Goal: Task Accomplishment & Management: Complete application form

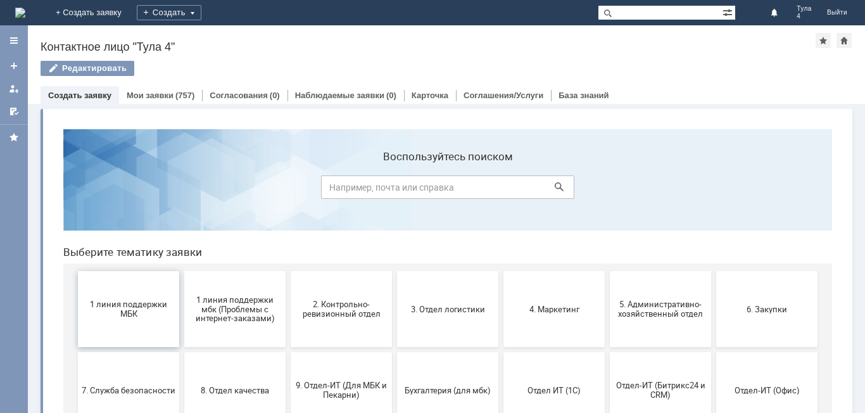
click at [139, 307] on span "1 линия поддержки МБК" at bounding box center [129, 309] width 94 height 19
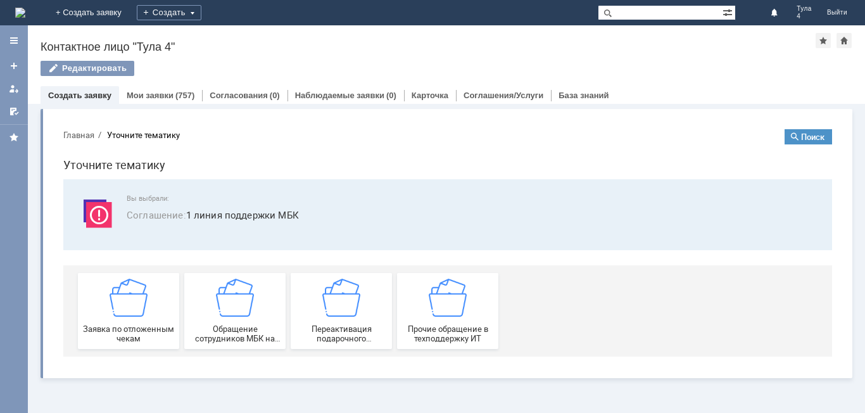
click at [139, 307] on img at bounding box center [129, 298] width 38 height 38
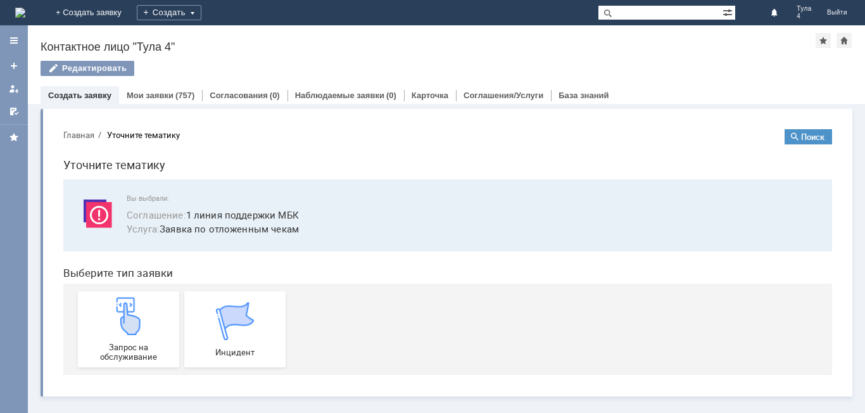
click at [139, 307] on img at bounding box center [129, 316] width 38 height 38
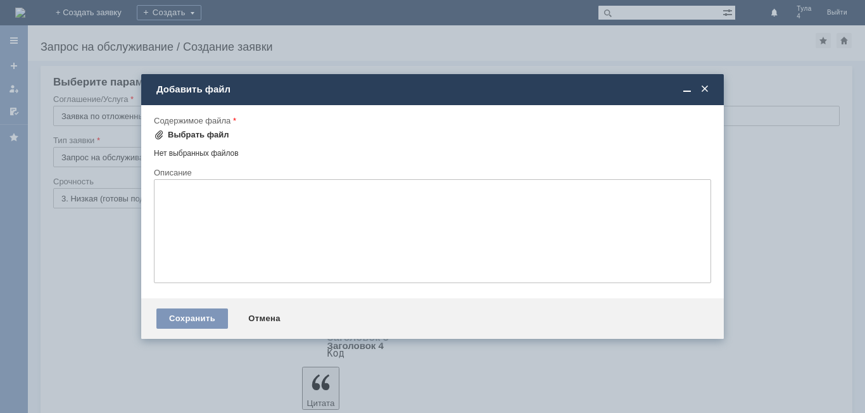
click at [173, 136] on div "Выбрать файл" at bounding box center [198, 135] width 61 height 10
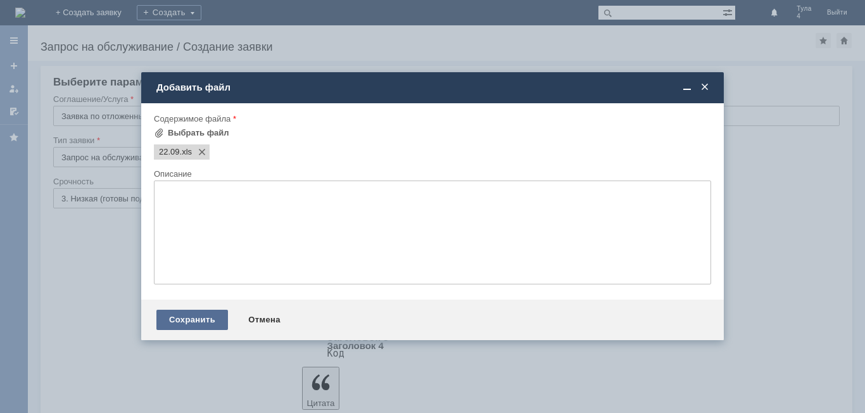
click at [177, 321] on div "Сохранить" at bounding box center [192, 320] width 72 height 20
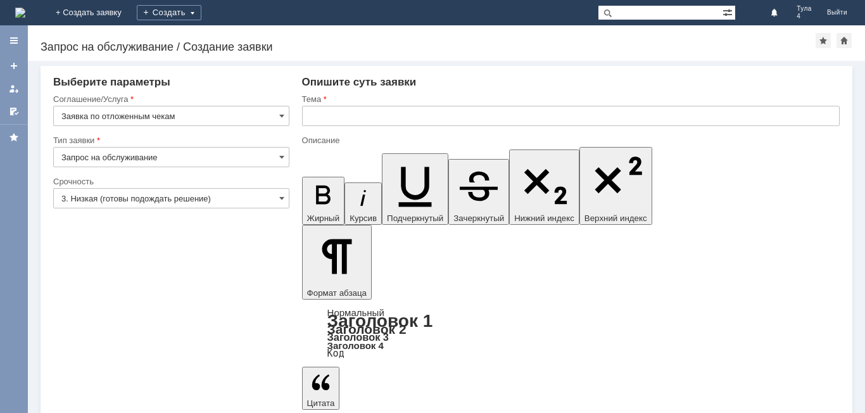
click at [326, 113] on input "text" at bounding box center [571, 116] width 538 height 20
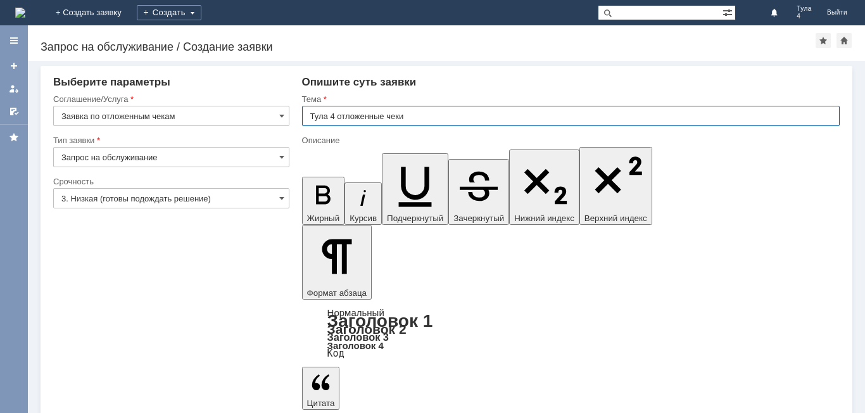
type input "Тула 4 отложенные чеки"
